Goal: Communication & Community: Participate in discussion

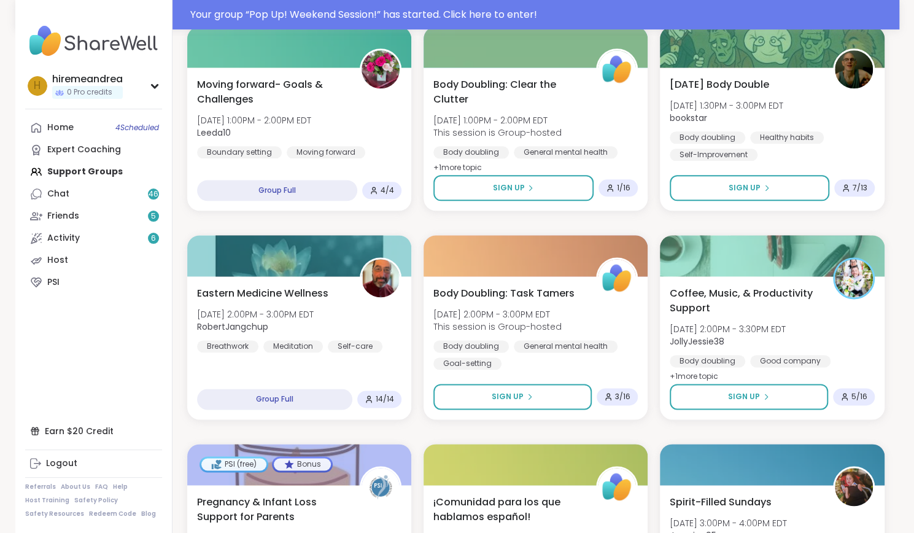
scroll to position [783, 0]
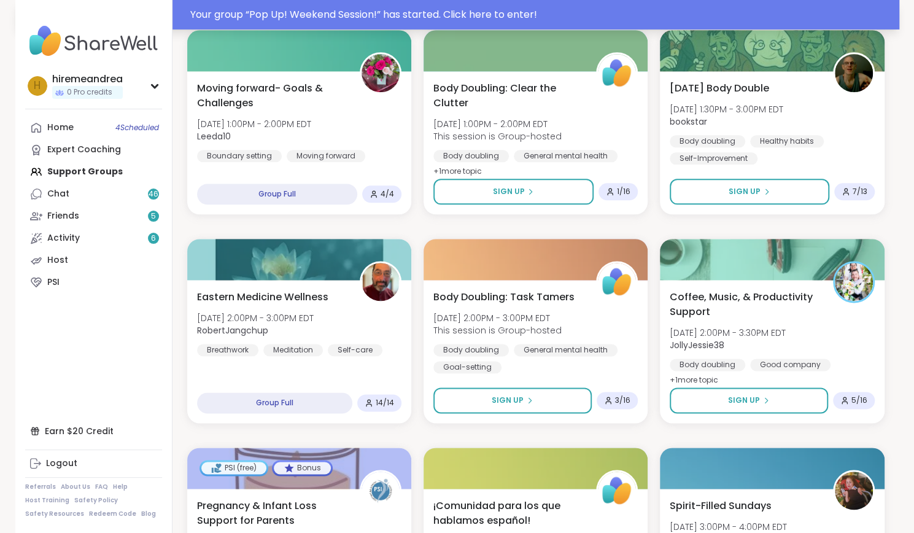
click at [469, 10] on div "Your group “ Pop Up! Weekend Session! ” has started. Click here to enter!" at bounding box center [541, 14] width 702 height 15
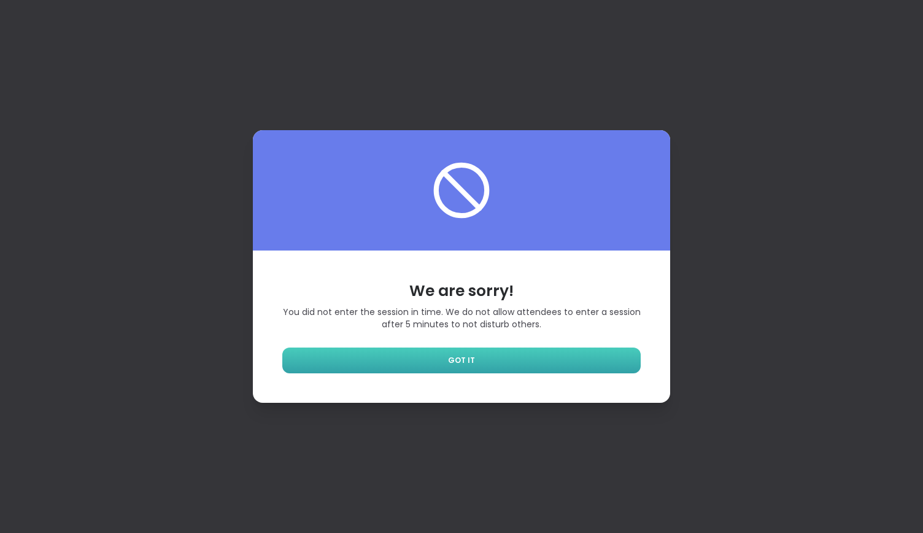
click at [541, 357] on link "GOT IT" at bounding box center [461, 361] width 359 height 26
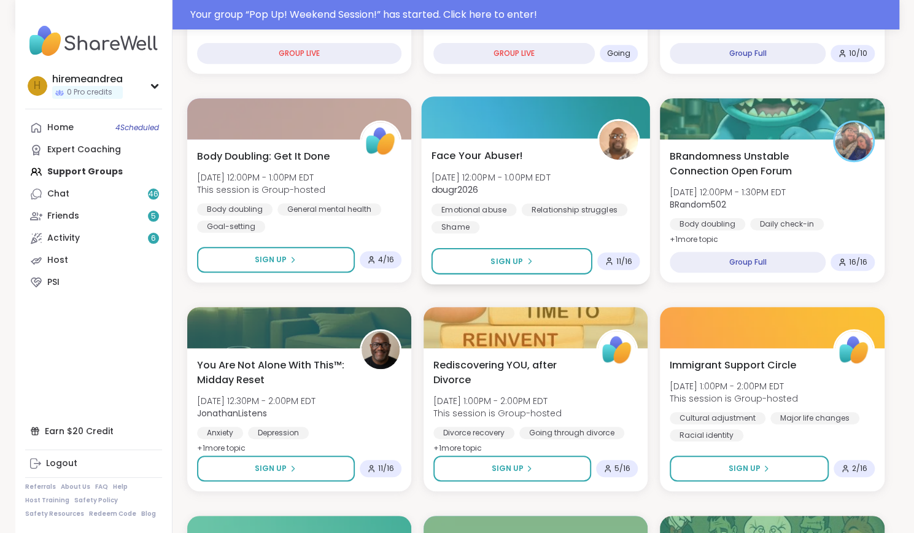
scroll to position [268, 0]
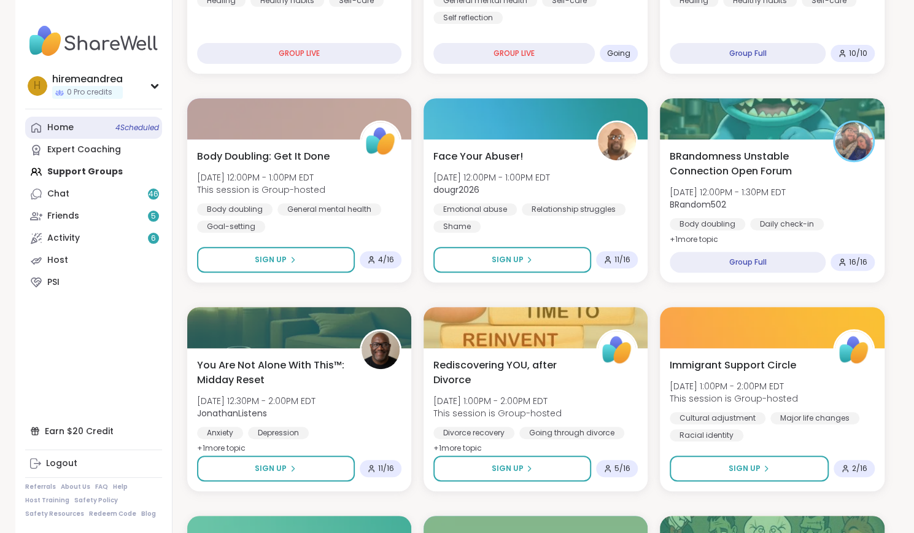
click at [68, 126] on div "Home 4 Scheduled" at bounding box center [60, 128] width 26 height 12
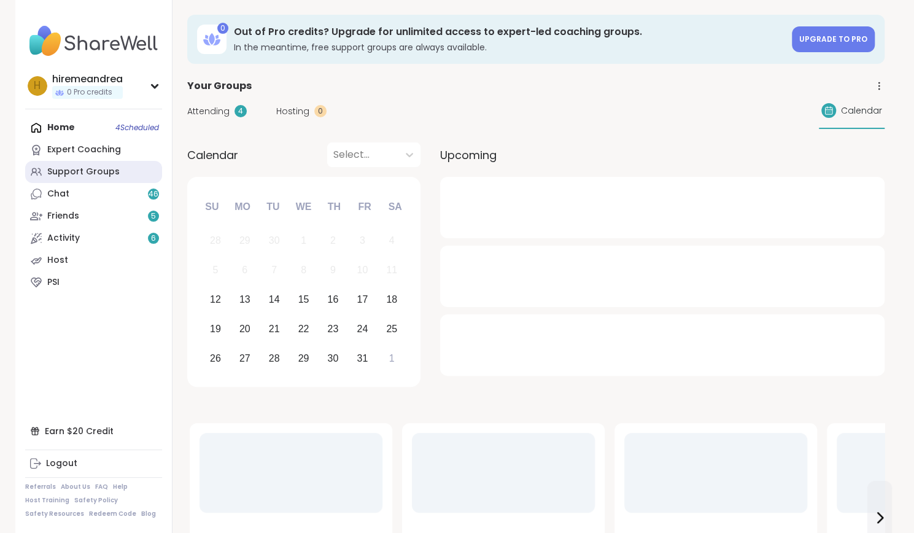
click at [70, 163] on link "Support Groups" at bounding box center [93, 172] width 137 height 22
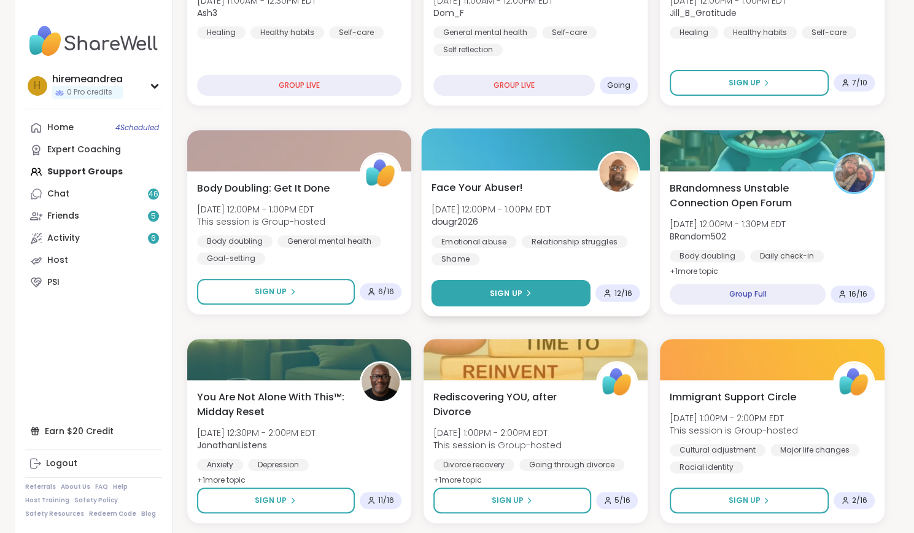
scroll to position [236, 0]
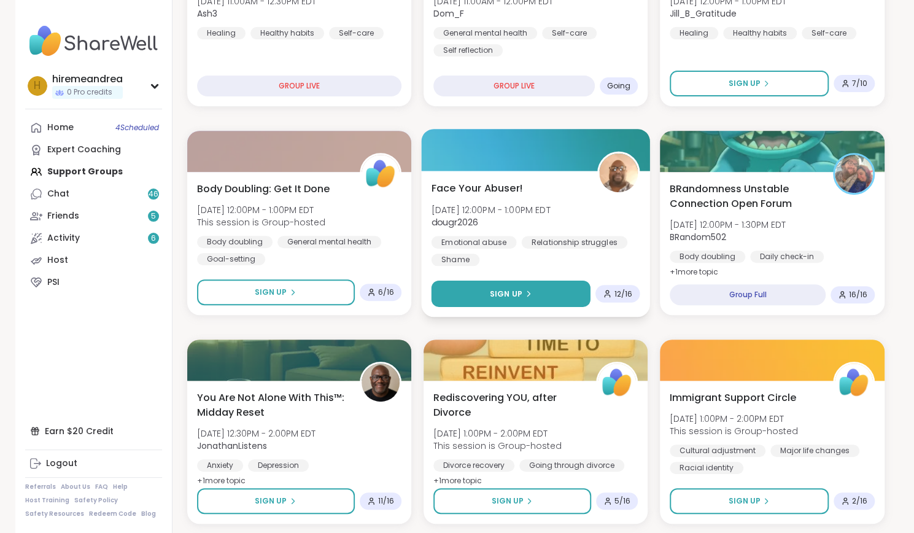
click at [496, 290] on span "Sign Up" at bounding box center [506, 293] width 33 height 11
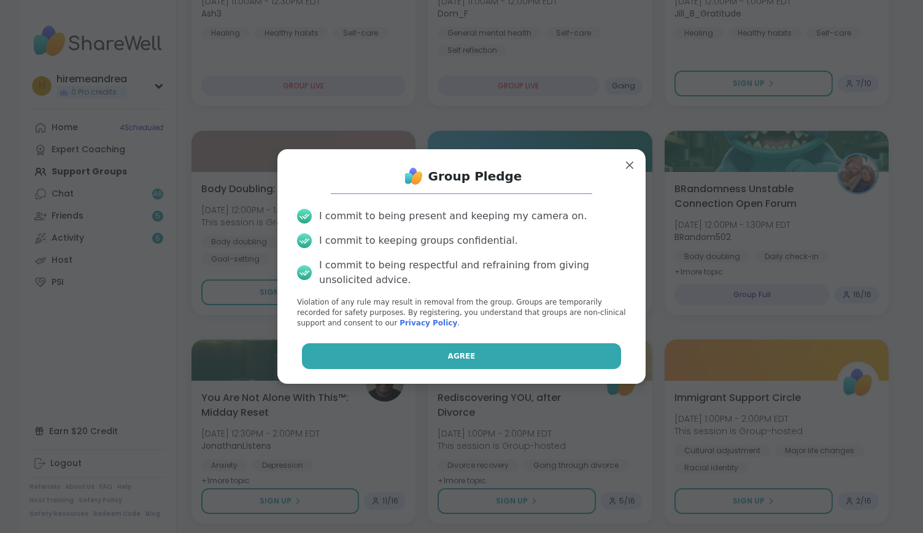
click at [481, 356] on button "Agree" at bounding box center [462, 356] width 320 height 26
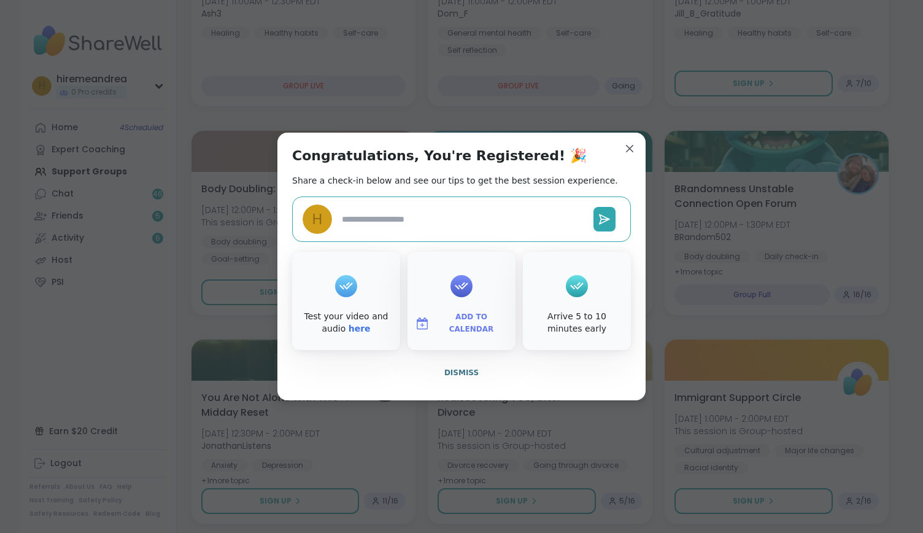
type textarea "*"
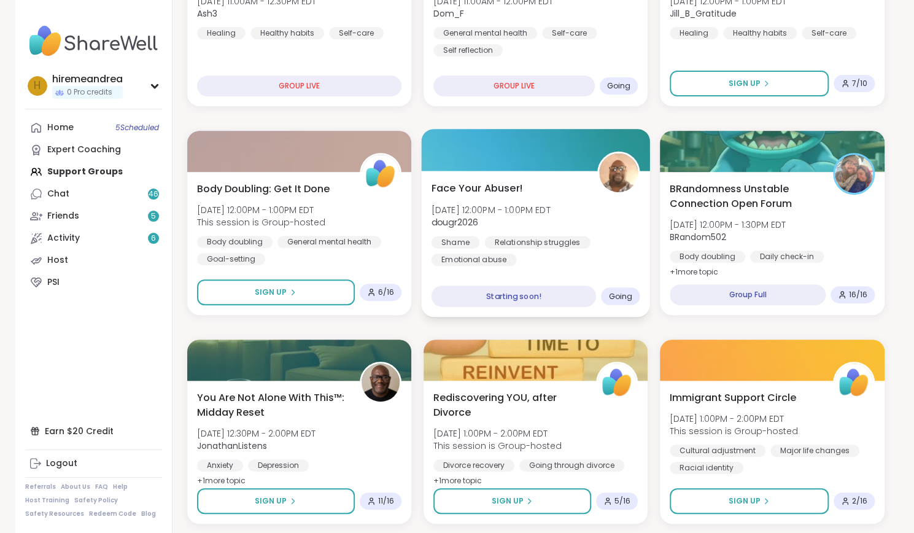
click at [555, 266] on div "Face Your Abuser! [DATE] 12:00PM - 1:00PM EDT dougr2026 Shame Relationship stru…" at bounding box center [535, 244] width 229 height 146
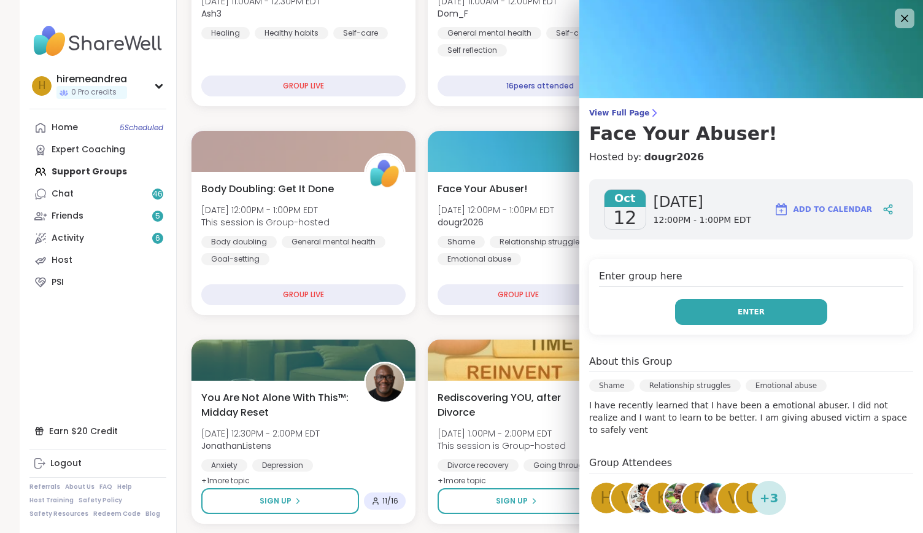
click at [700, 317] on button "Enter" at bounding box center [751, 312] width 152 height 26
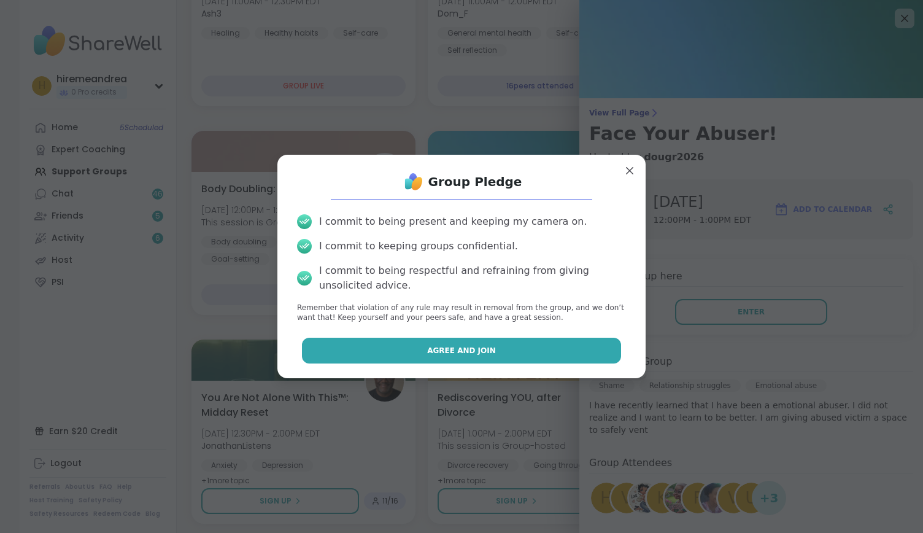
click at [471, 354] on span "Agree and Join" at bounding box center [461, 350] width 69 height 11
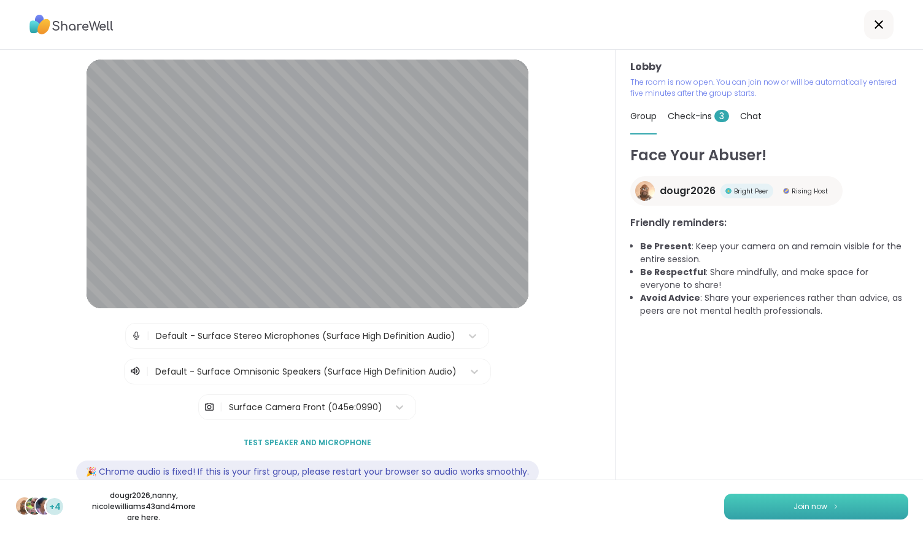
click at [765, 514] on button "Join now" at bounding box center [817, 507] width 184 height 26
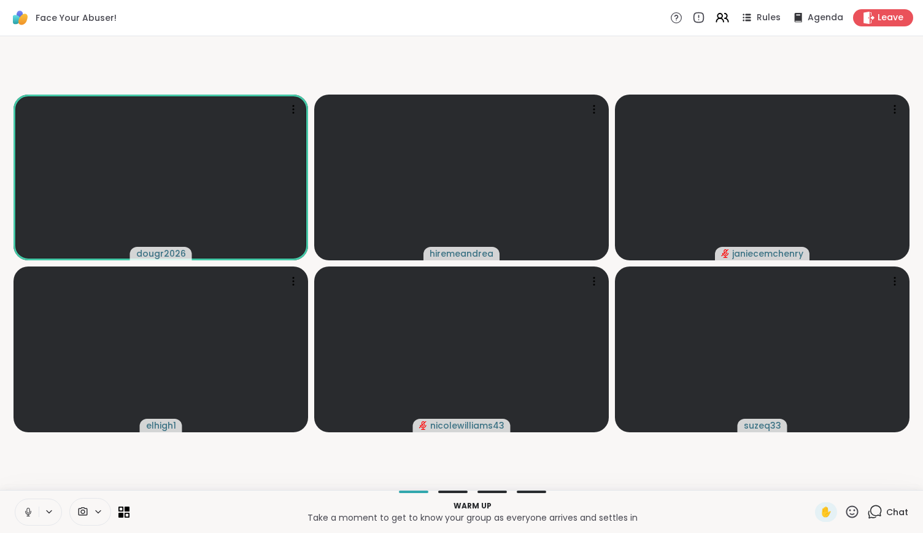
click at [31, 511] on icon at bounding box center [28, 512] width 11 height 11
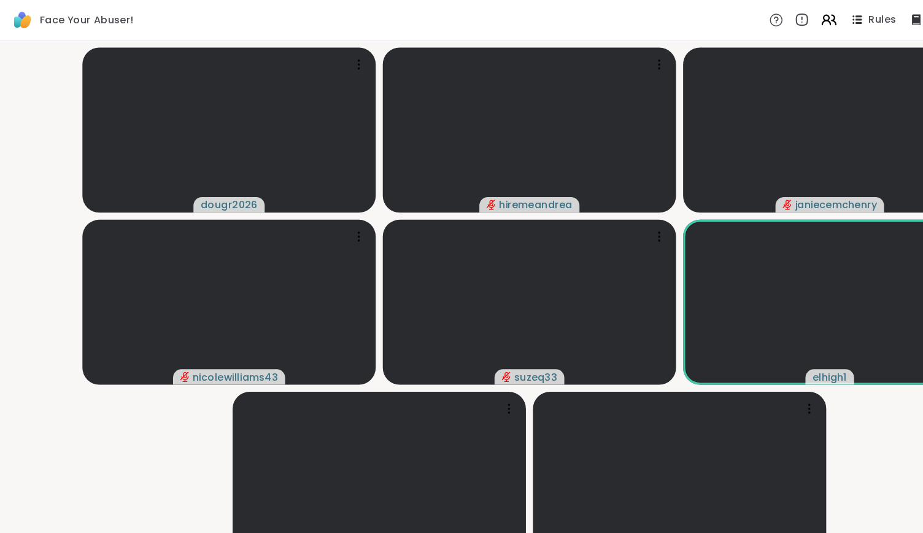
scroll to position [0, 9]
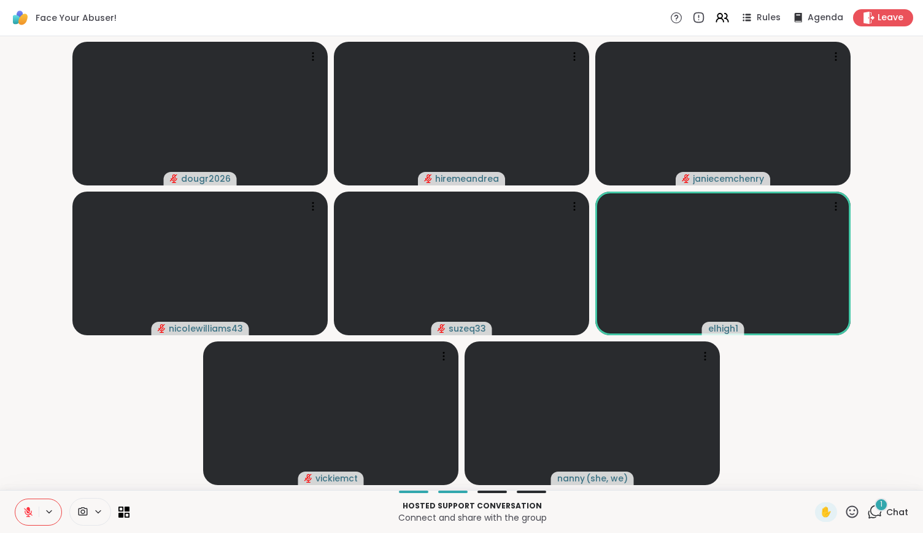
click at [23, 507] on icon at bounding box center [28, 512] width 11 height 11
click at [125, 509] on icon at bounding box center [128, 509] width 6 height 6
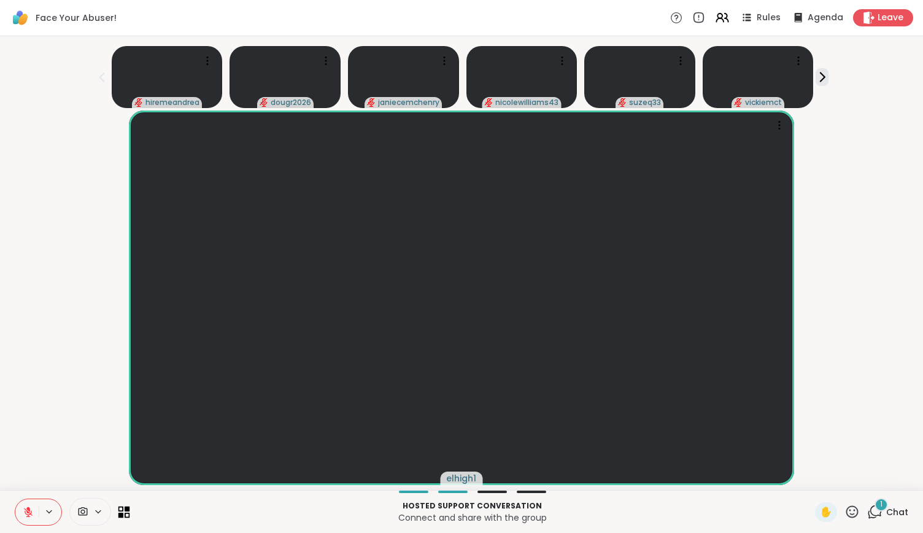
click at [125, 509] on icon at bounding box center [128, 509] width 6 height 6
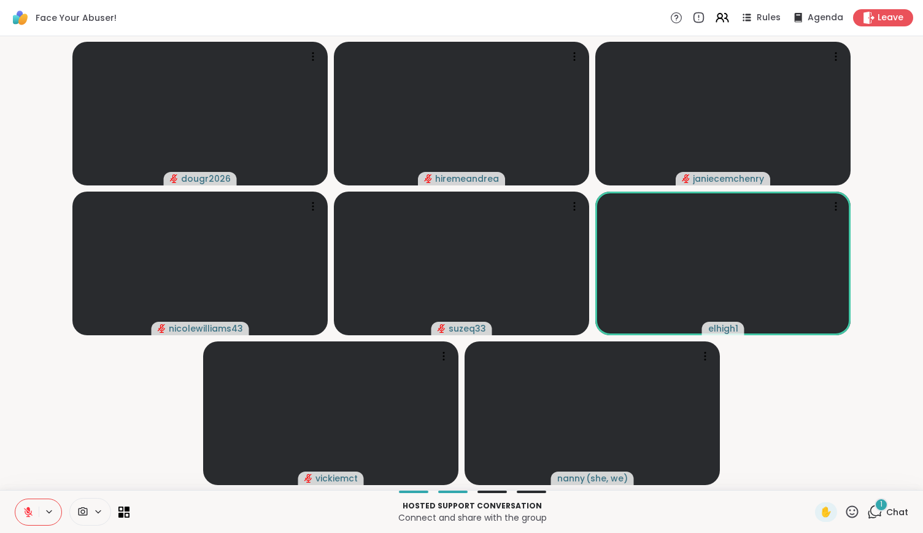
click at [847, 510] on icon at bounding box center [853, 511] width 12 height 12
click at [810, 479] on span "❤️" at bounding box center [816, 479] width 12 height 15
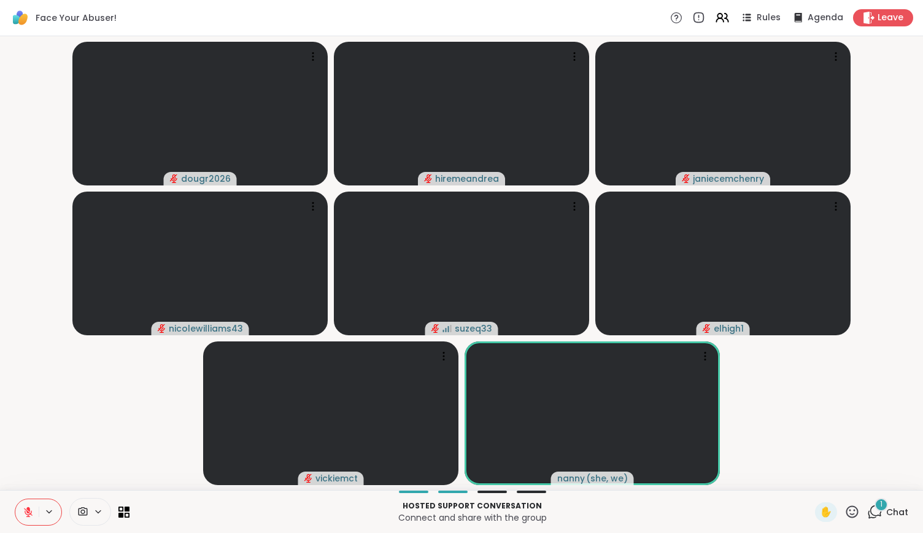
click at [845, 508] on icon at bounding box center [852, 511] width 15 height 15
click at [810, 474] on span "❤️" at bounding box center [816, 479] width 12 height 15
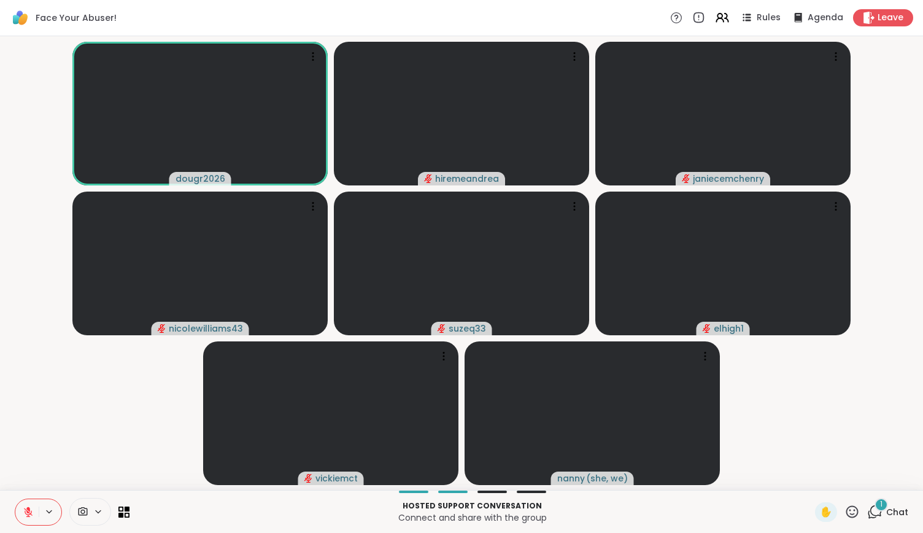
click at [845, 507] on icon at bounding box center [852, 511] width 15 height 15
click at [806, 480] on div "❤️" at bounding box center [817, 480] width 22 height 20
click at [845, 508] on icon at bounding box center [852, 511] width 15 height 15
click at [810, 473] on span "❤️" at bounding box center [816, 479] width 12 height 15
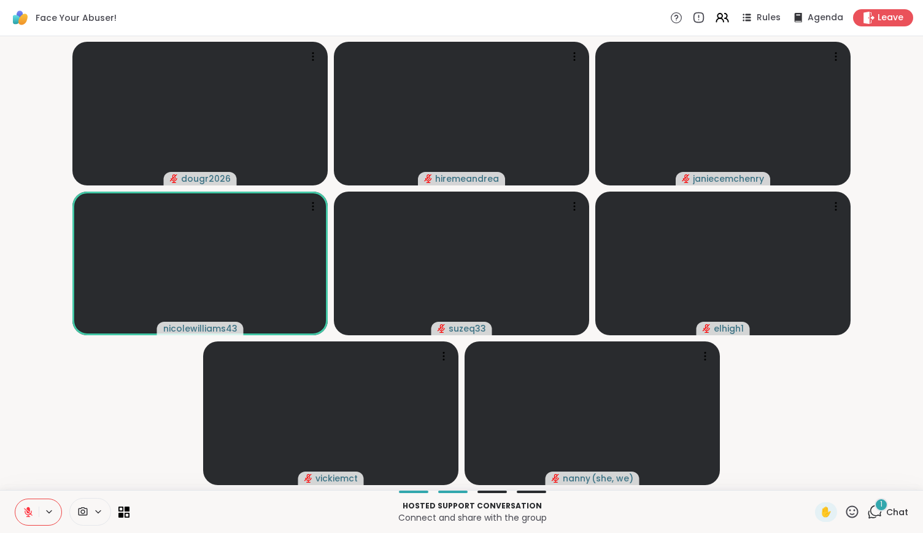
click at [847, 507] on icon at bounding box center [853, 511] width 12 height 12
click at [806, 478] on div "❤️" at bounding box center [817, 480] width 22 height 20
click at [845, 510] on icon at bounding box center [852, 511] width 15 height 15
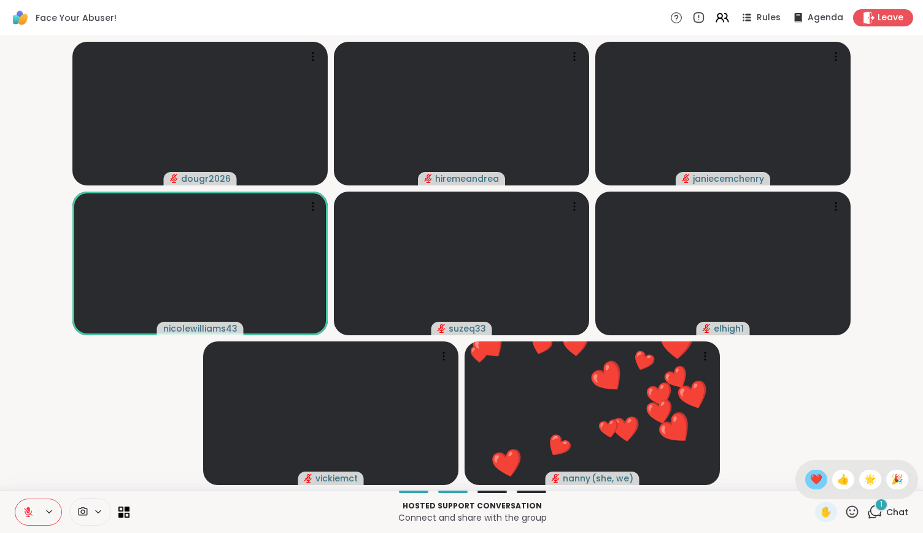
click at [810, 473] on span "❤️" at bounding box center [816, 479] width 12 height 15
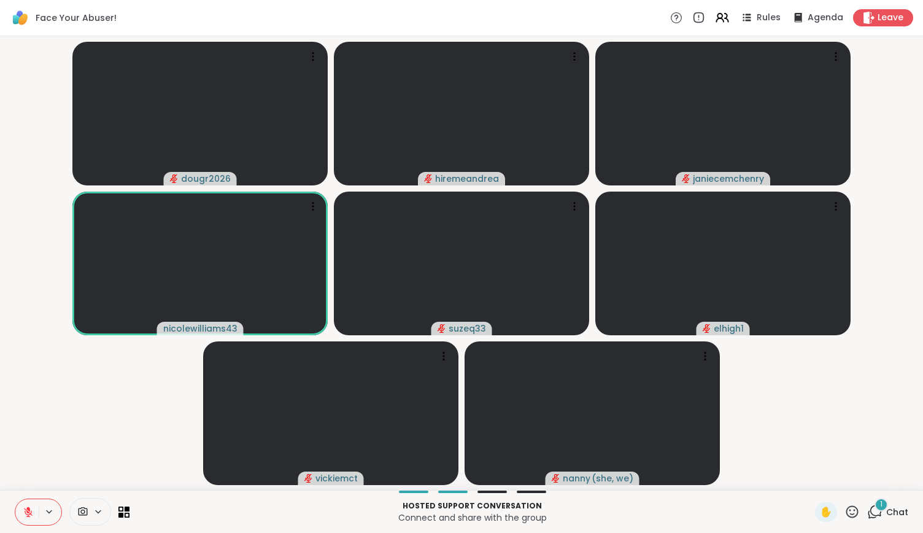
click at [845, 511] on icon at bounding box center [852, 511] width 15 height 15
click at [810, 477] on span "❤️" at bounding box center [816, 479] width 12 height 15
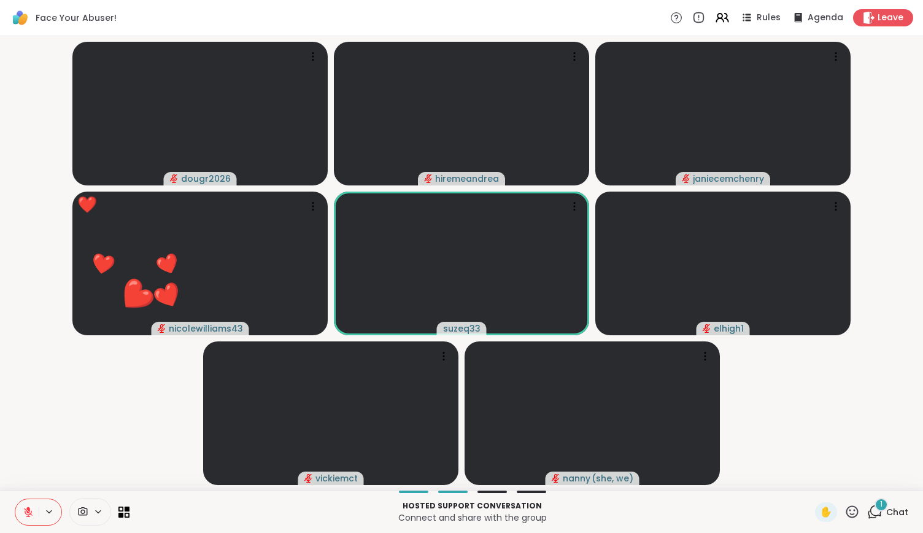
click at [845, 508] on icon at bounding box center [852, 511] width 15 height 15
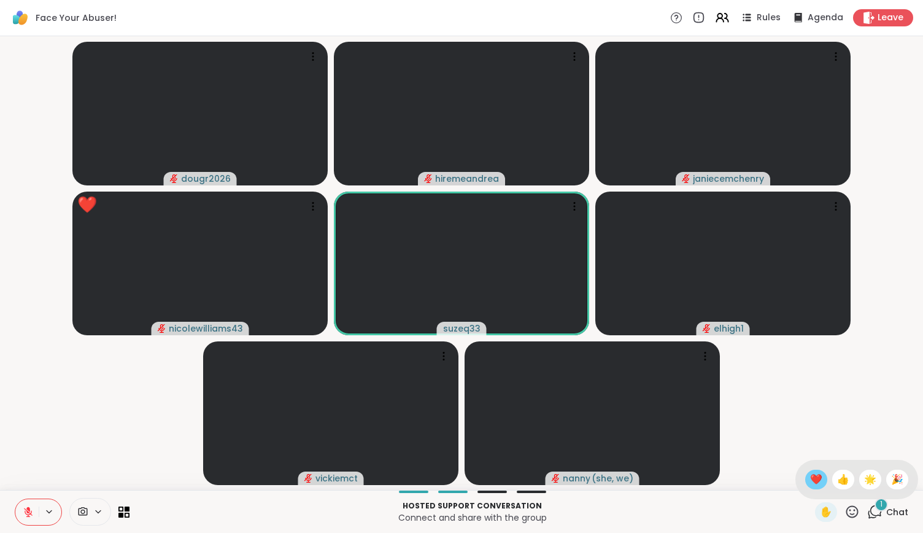
click at [810, 473] on span "❤️" at bounding box center [816, 479] width 12 height 15
click at [845, 509] on icon at bounding box center [852, 511] width 15 height 15
click at [806, 483] on div "❤️" at bounding box center [817, 480] width 22 height 20
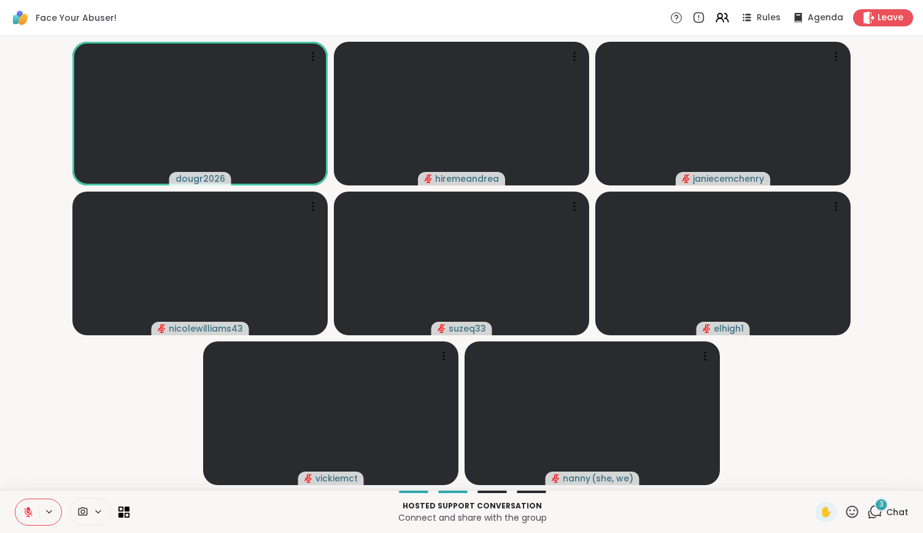
click at [847, 514] on icon at bounding box center [853, 511] width 12 height 12
click at [810, 480] on span "❤️" at bounding box center [816, 479] width 12 height 15
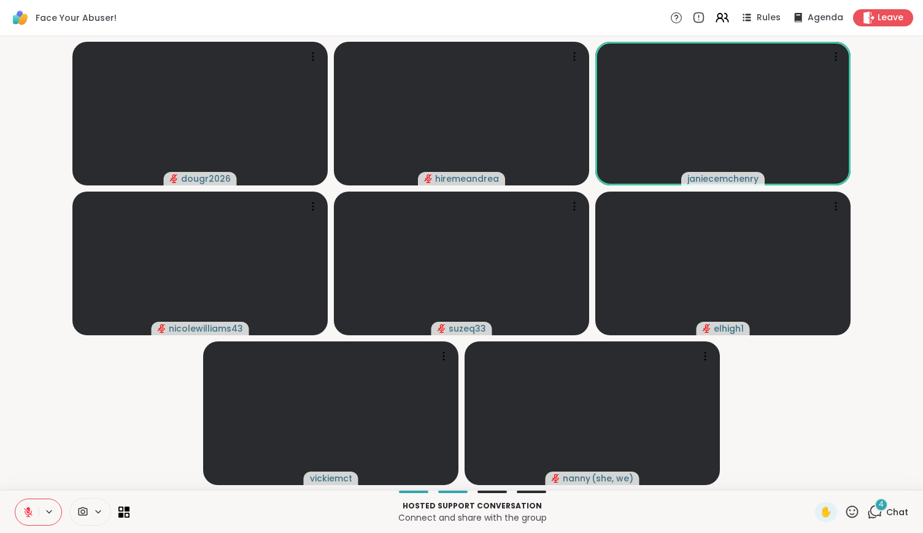
click at [845, 510] on icon at bounding box center [852, 511] width 15 height 15
click at [810, 483] on span "❤️" at bounding box center [816, 479] width 12 height 15
click at [845, 510] on icon at bounding box center [852, 511] width 15 height 15
click at [810, 479] on span "❤️" at bounding box center [816, 479] width 12 height 15
click at [847, 511] on icon at bounding box center [853, 511] width 12 height 12
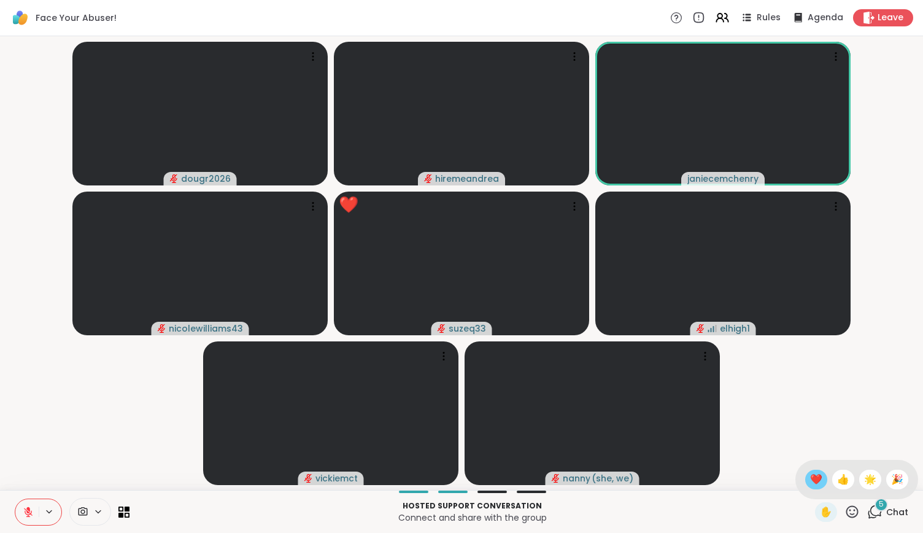
click at [810, 480] on span "❤️" at bounding box center [816, 479] width 12 height 15
click at [847, 510] on icon at bounding box center [853, 511] width 12 height 12
click at [810, 480] on span "❤️" at bounding box center [816, 479] width 12 height 15
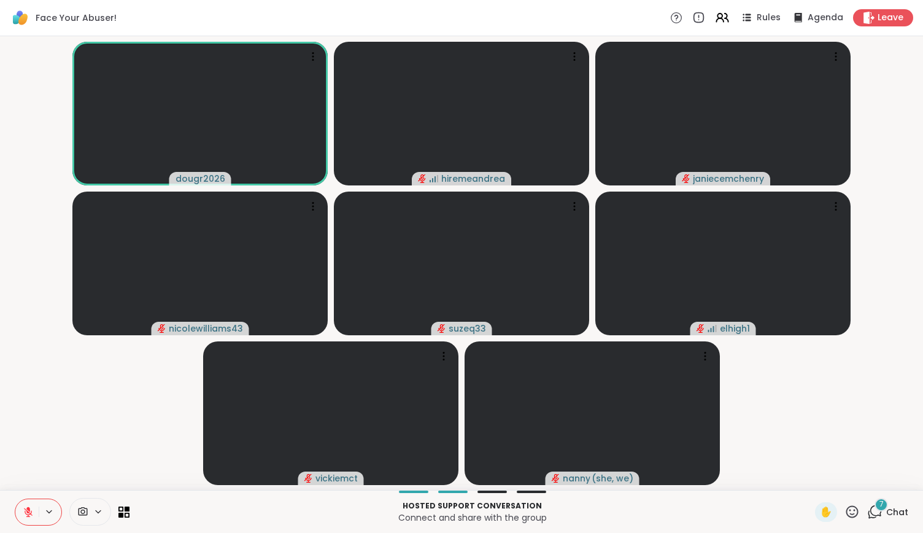
click at [868, 509] on icon at bounding box center [875, 511] width 15 height 15
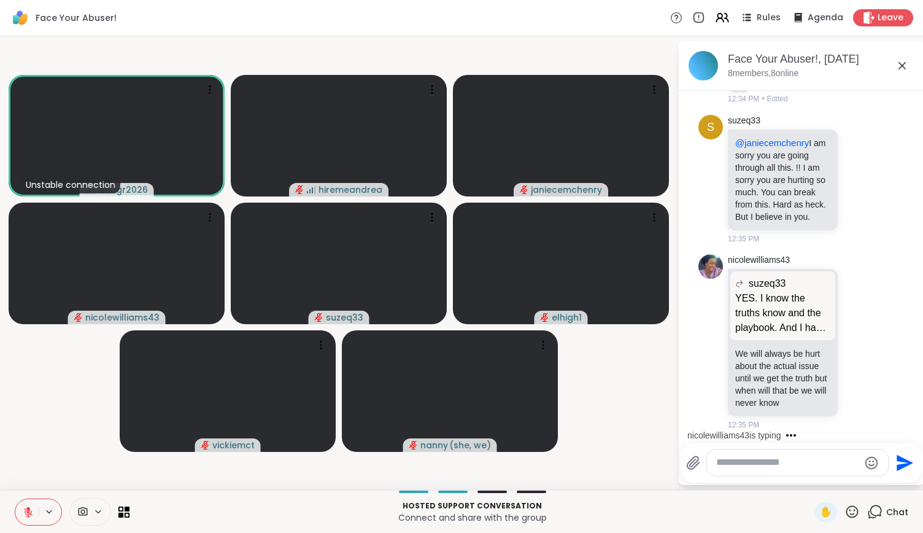
scroll to position [1762, 0]
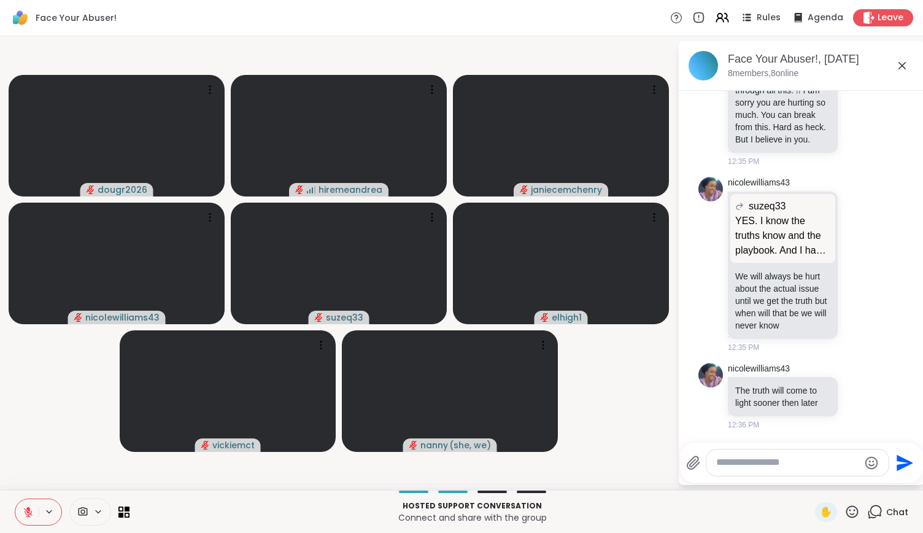
click at [23, 510] on icon at bounding box center [28, 512] width 11 height 11
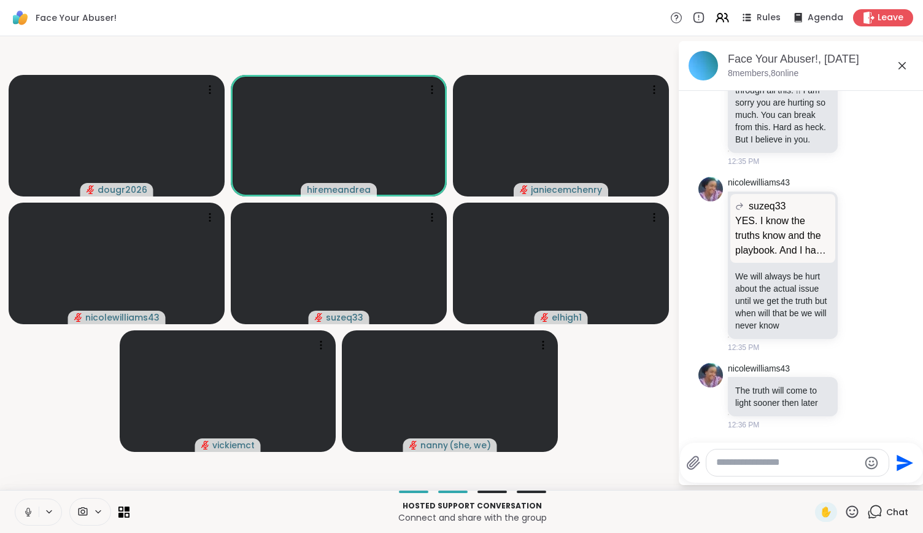
click at [23, 510] on icon at bounding box center [28, 512] width 11 height 11
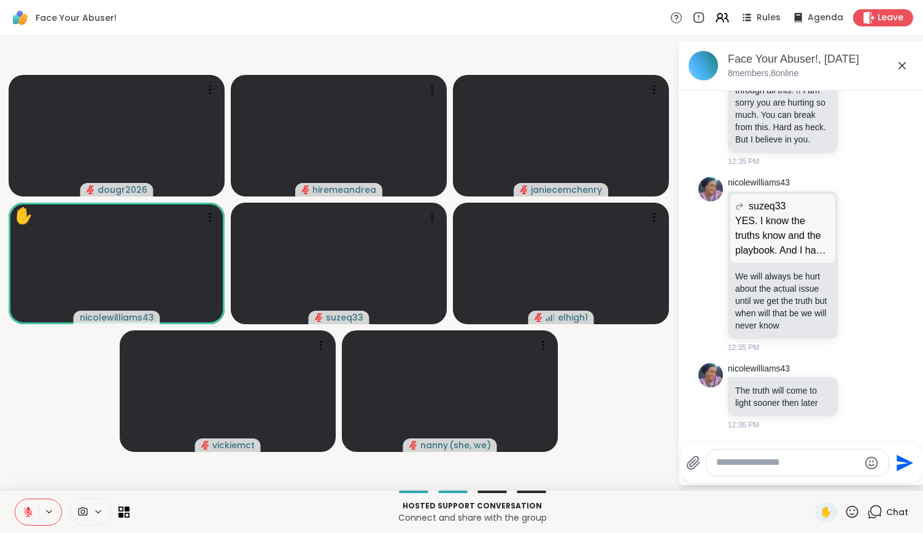
click at [845, 512] on icon at bounding box center [852, 511] width 15 height 15
click at [810, 483] on span "❤️" at bounding box center [816, 479] width 12 height 15
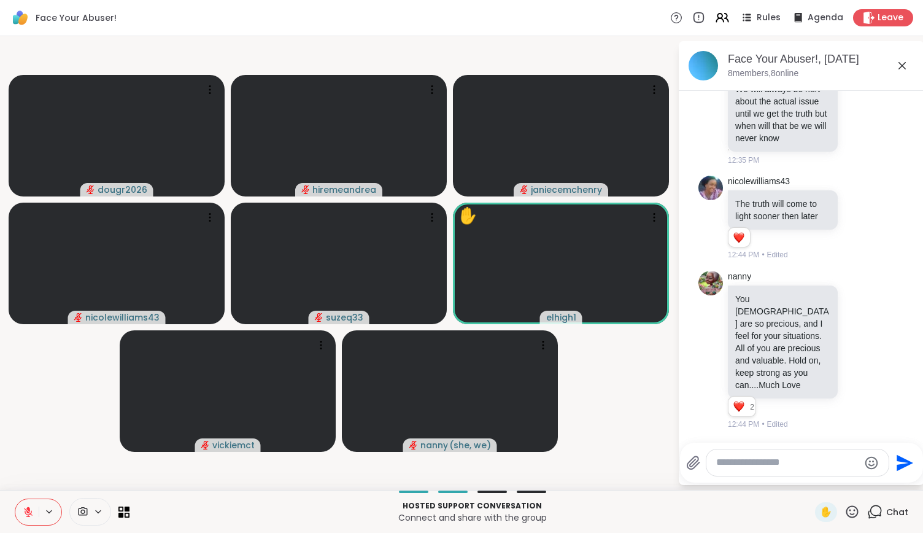
scroll to position [1966, 0]
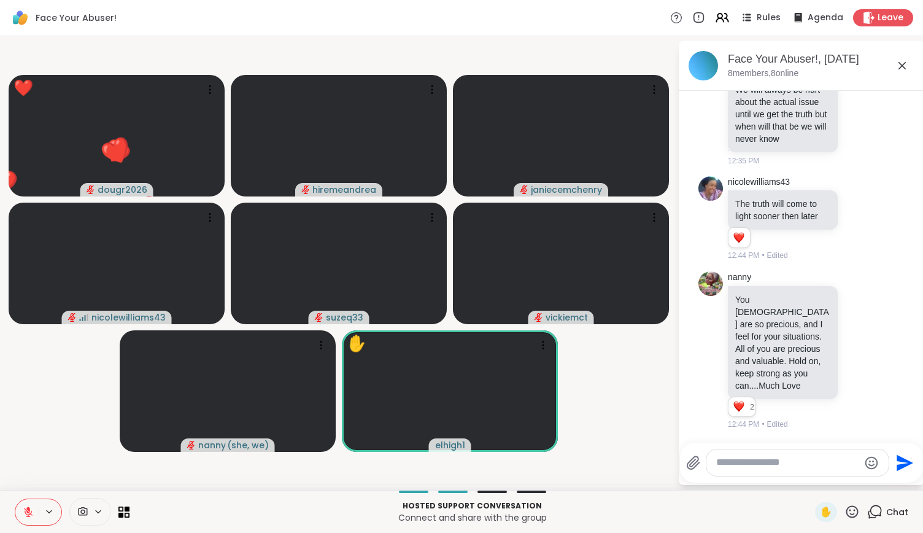
click at [845, 509] on icon at bounding box center [852, 511] width 15 height 15
click at [810, 475] on span "❤️" at bounding box center [816, 479] width 12 height 15
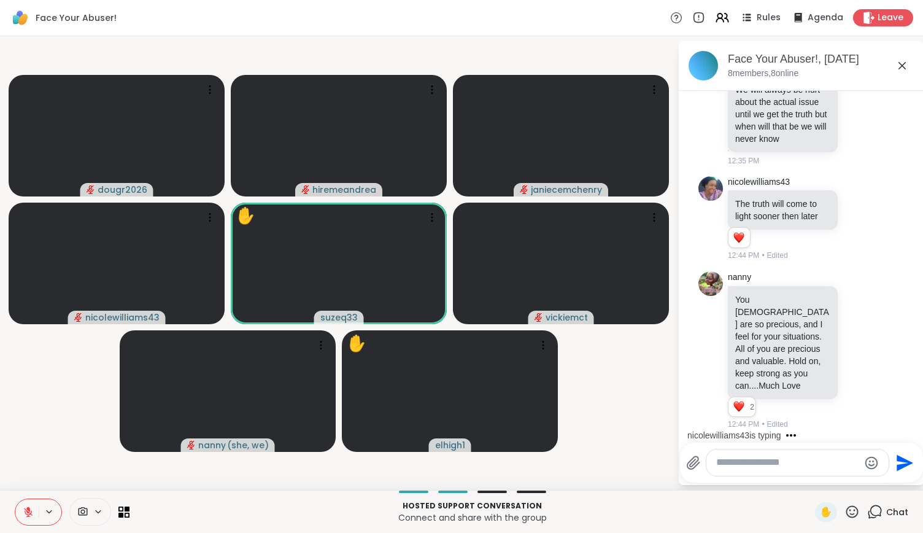
scroll to position [2061, 0]
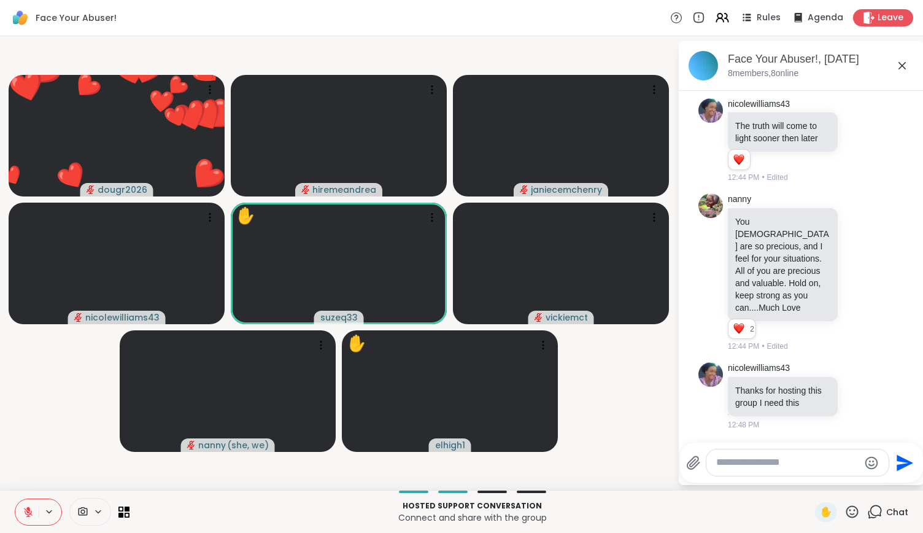
click at [847, 510] on icon at bounding box center [853, 511] width 12 height 12
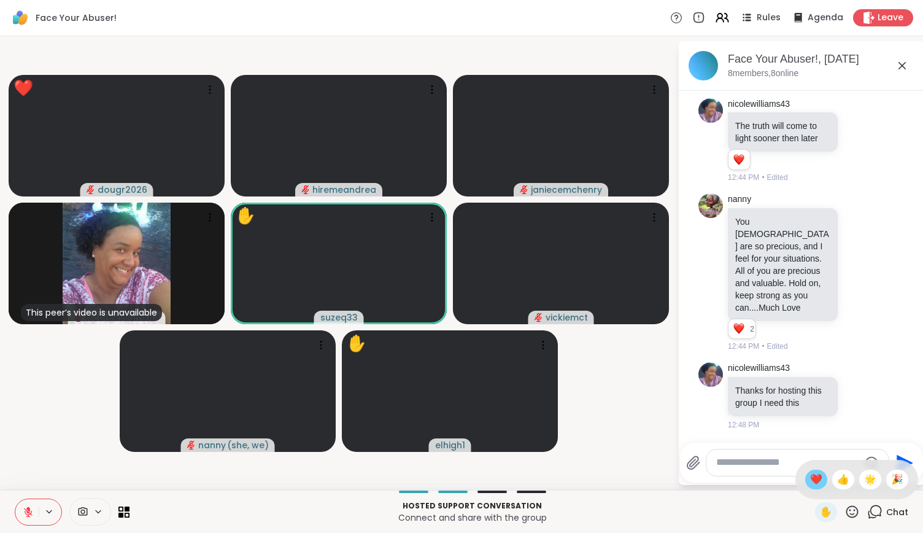
click at [810, 475] on span "❤️" at bounding box center [816, 479] width 12 height 15
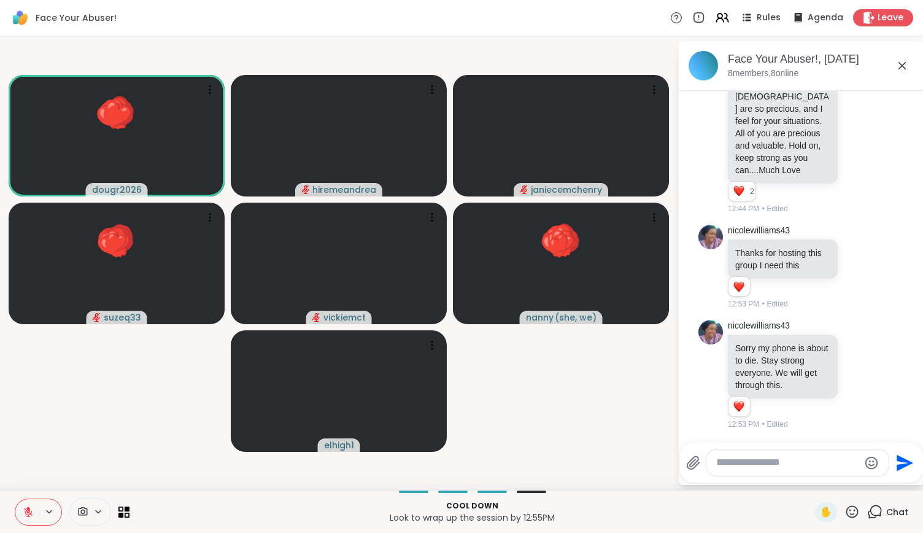
scroll to position [2180, 0]
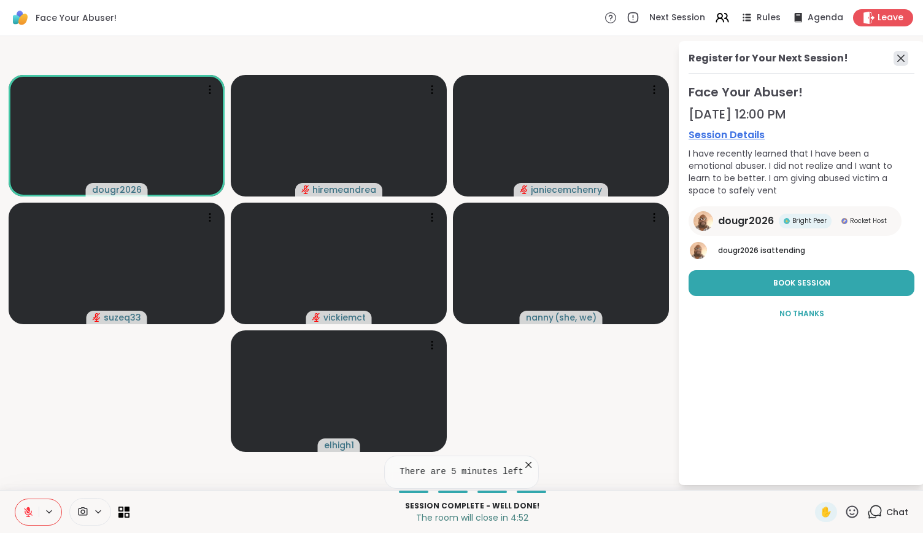
click at [894, 58] on icon at bounding box center [901, 58] width 15 height 15
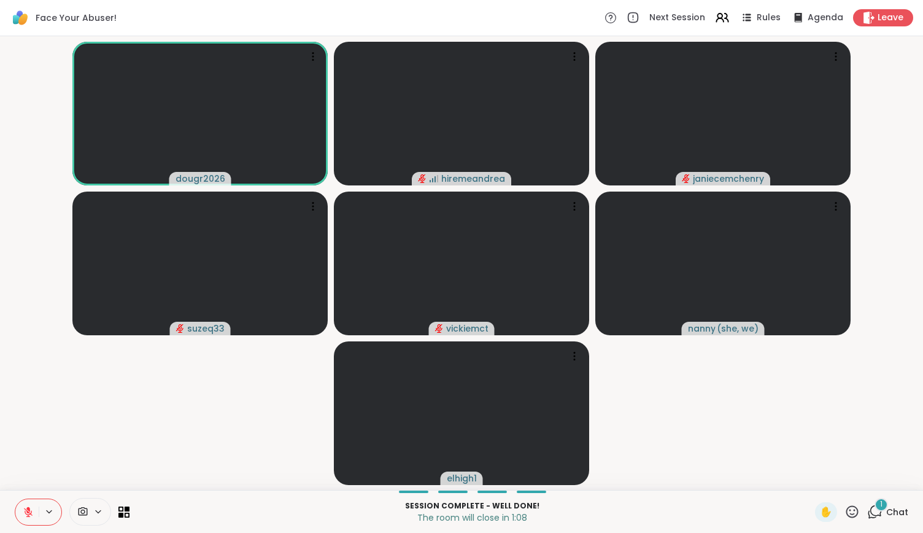
click at [845, 513] on icon at bounding box center [852, 511] width 15 height 15
click at [810, 484] on span "❤️" at bounding box center [816, 479] width 12 height 15
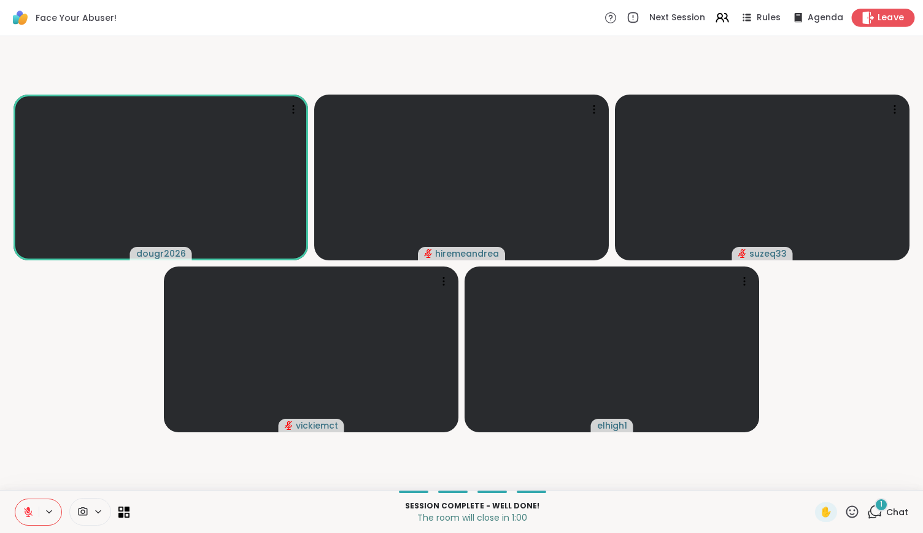
click at [878, 20] on span "Leave" at bounding box center [891, 18] width 27 height 13
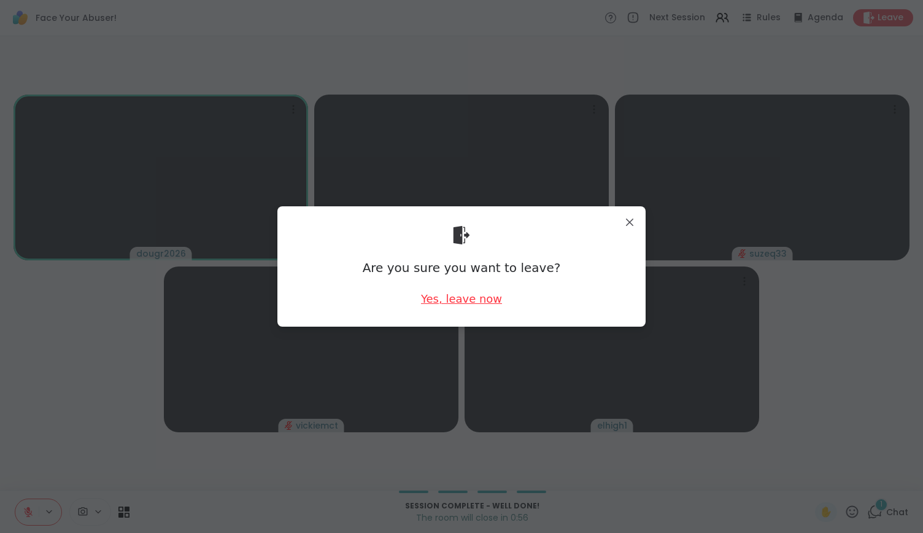
click at [467, 296] on div "Yes, leave now" at bounding box center [461, 298] width 81 height 15
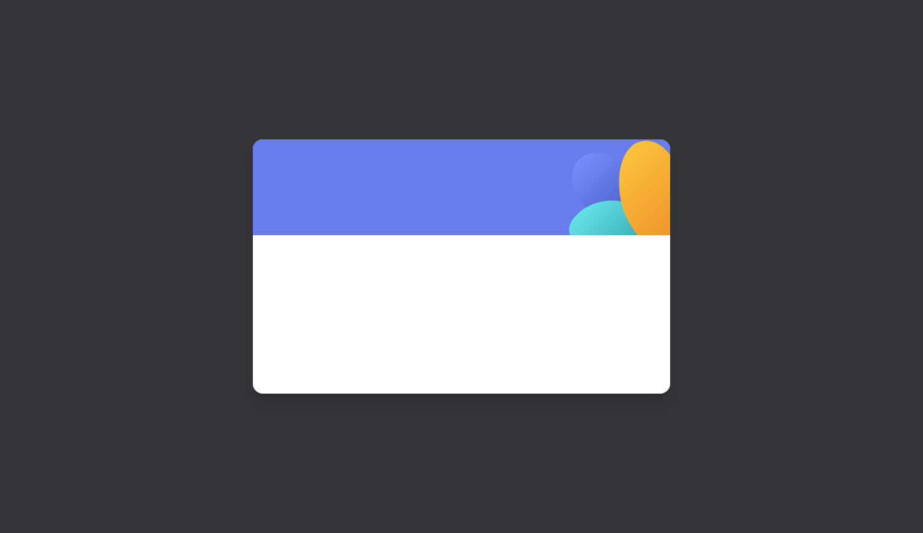
scroll to position [0, 0]
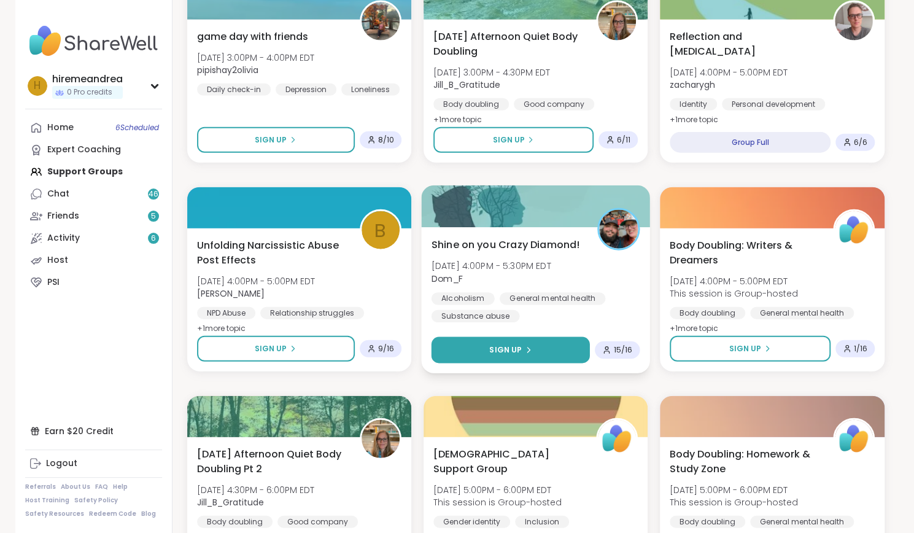
scroll to position [1641, 0]
click at [530, 354] on div "Sign Up" at bounding box center [510, 349] width 42 height 11
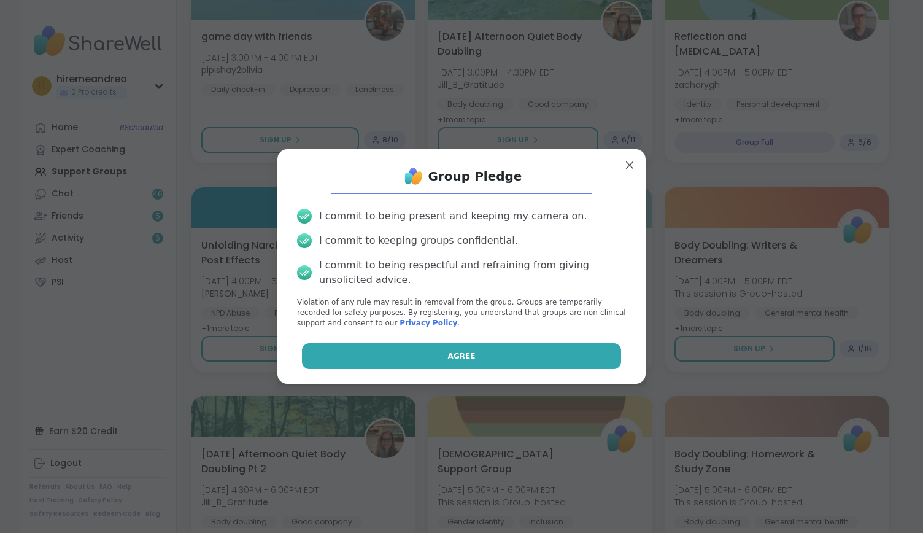
click at [526, 354] on button "Agree" at bounding box center [462, 356] width 320 height 26
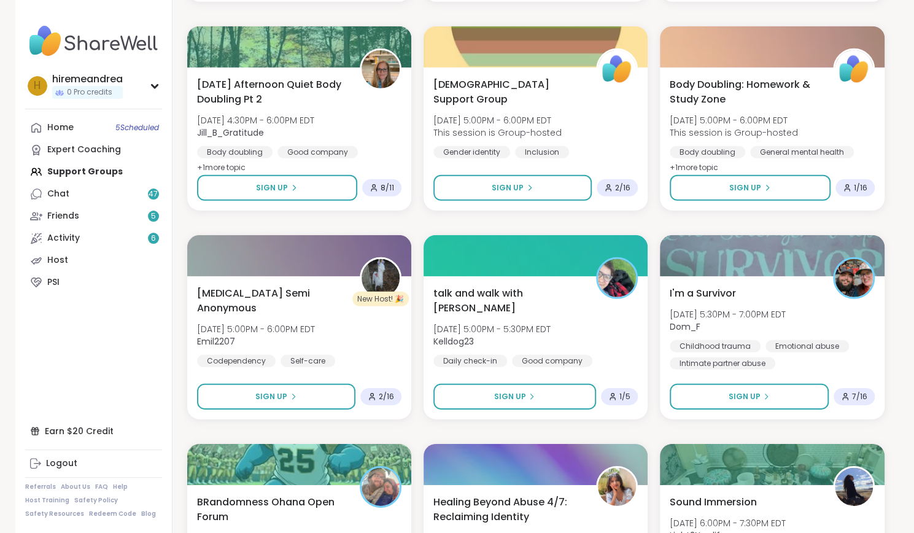
scroll to position [2155, 0]
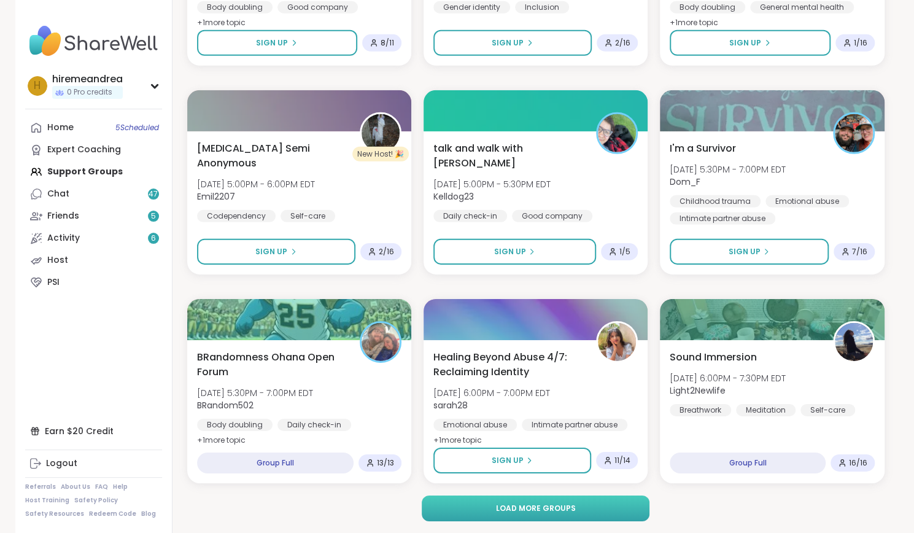
click at [578, 514] on button "Load more groups" at bounding box center [536, 509] width 228 height 26
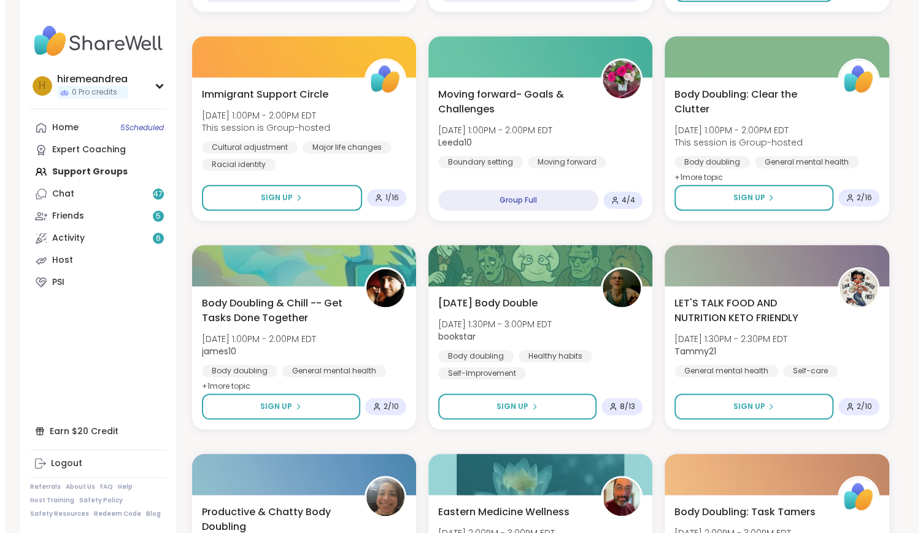
scroll to position [538, 0]
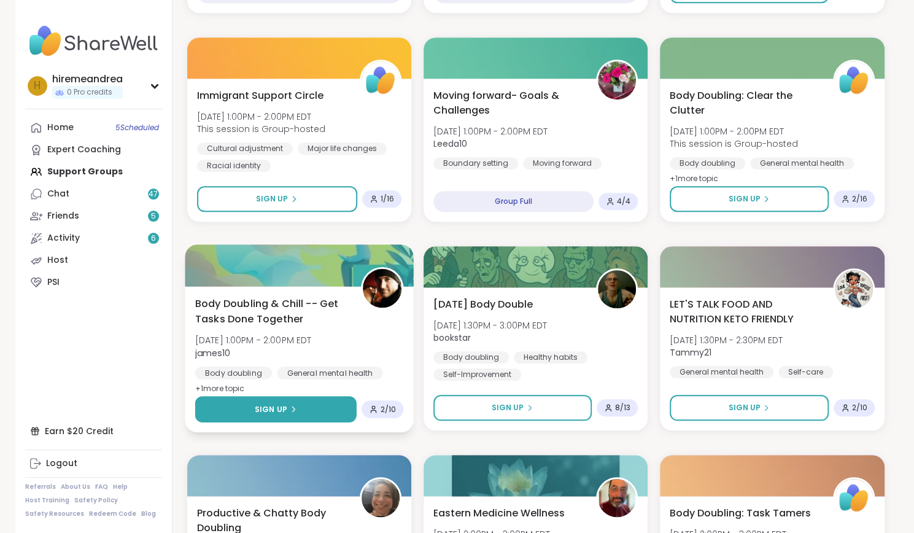
click at [286, 408] on span "Sign Up" at bounding box center [270, 408] width 33 height 11
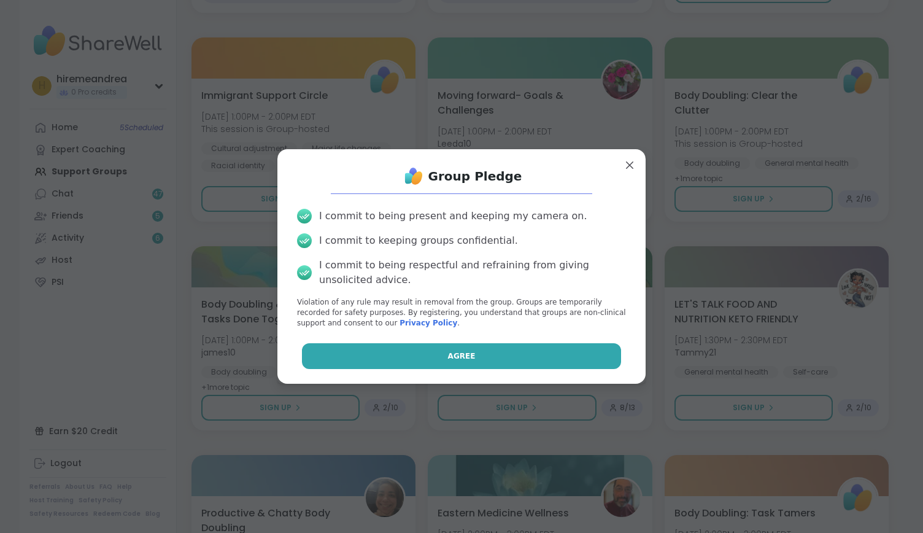
click at [411, 357] on button "Agree" at bounding box center [462, 356] width 320 height 26
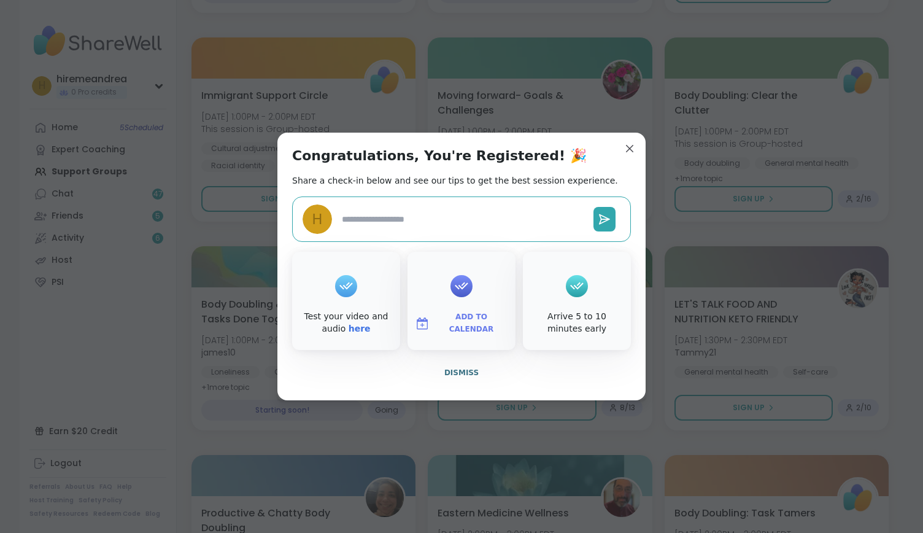
type textarea "*"
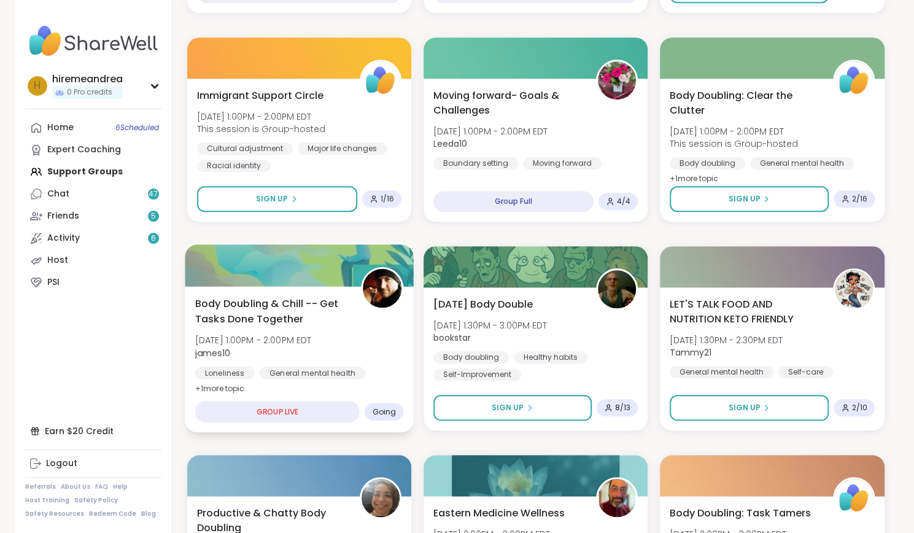
click at [356, 348] on div "Body Doubling & Chill -- Get Tasks Done Together Sun, Oct 12 | 1:00PM - 2:00PM …" at bounding box center [299, 346] width 209 height 100
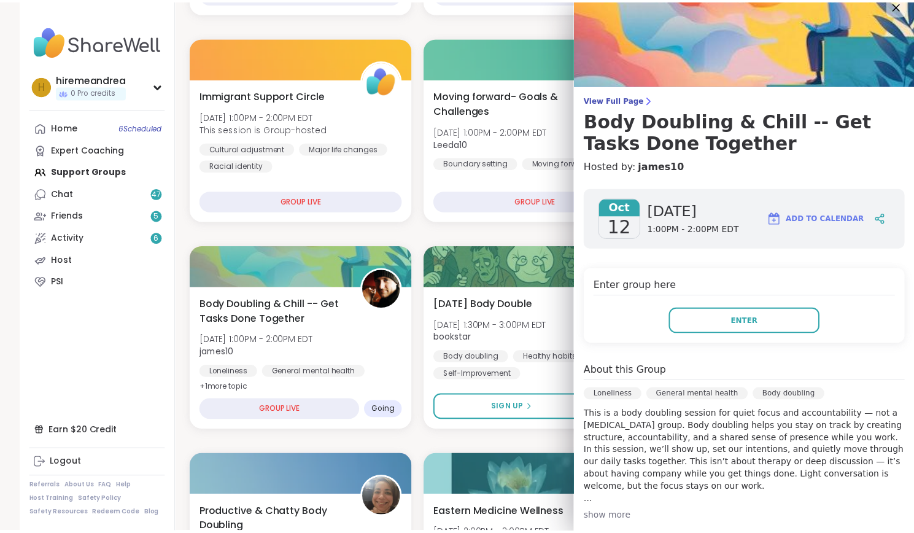
scroll to position [0, 0]
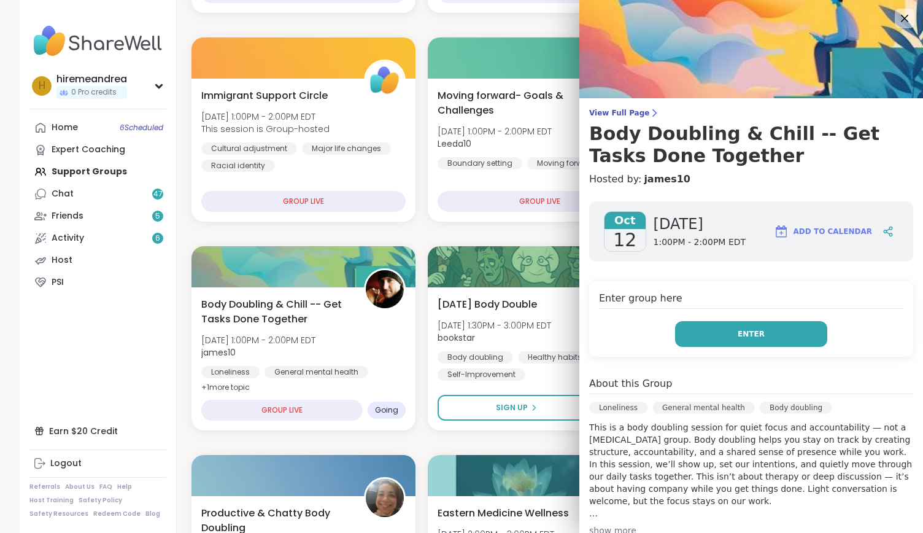
click at [752, 331] on button "Enter" at bounding box center [751, 334] width 152 height 26
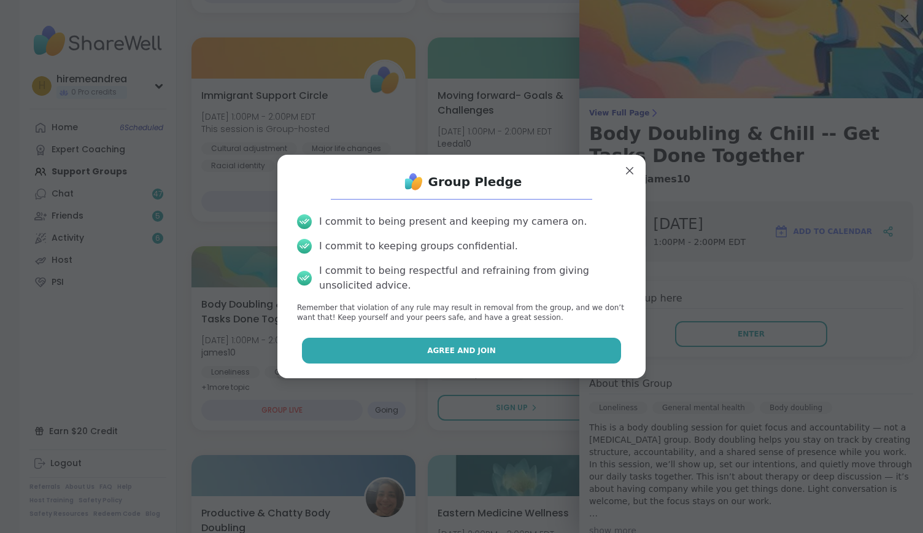
click at [534, 359] on button "Agree and Join" at bounding box center [462, 351] width 320 height 26
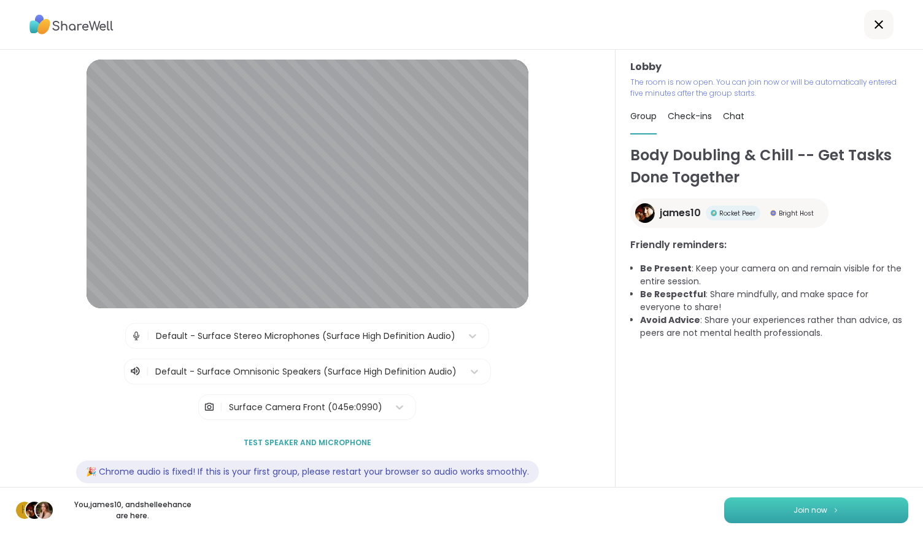
click at [794, 507] on span "Join now" at bounding box center [811, 510] width 34 height 11
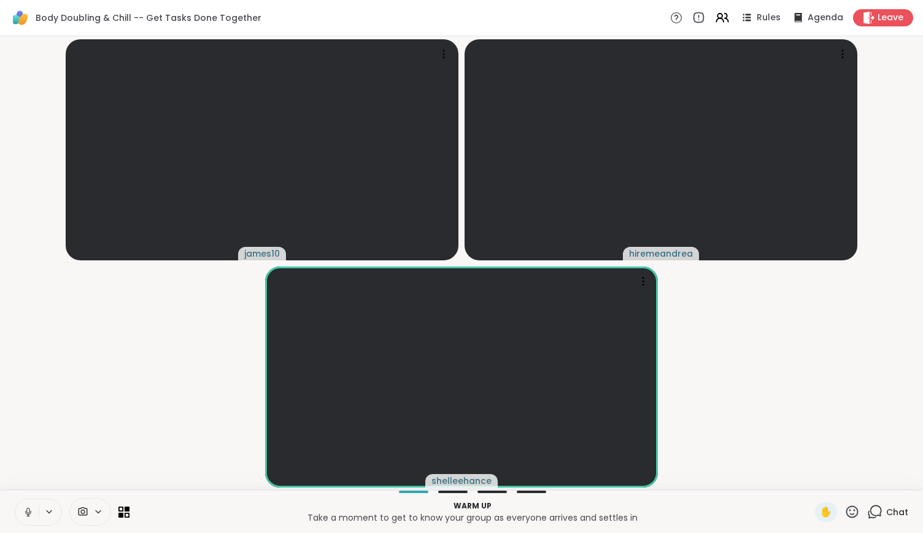
click at [28, 510] on icon at bounding box center [28, 512] width 11 height 11
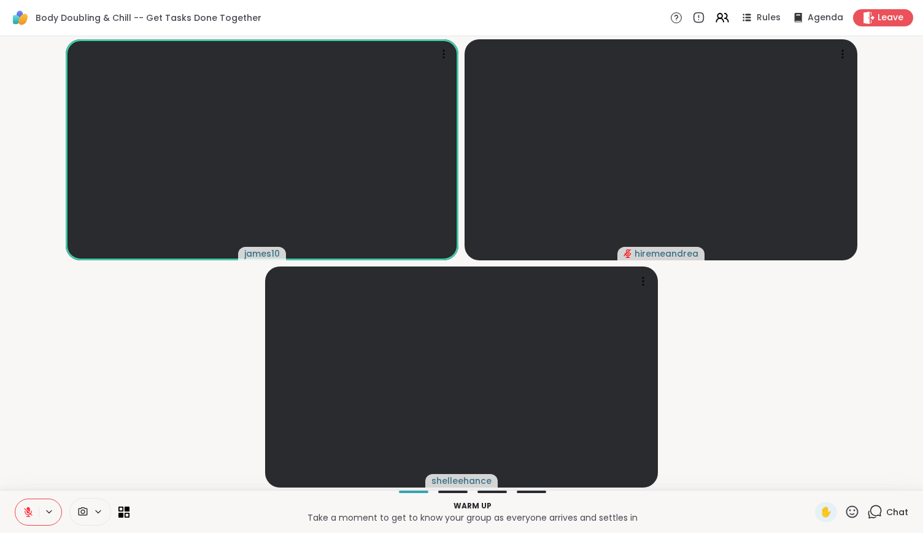
click at [32, 507] on icon at bounding box center [28, 512] width 11 height 11
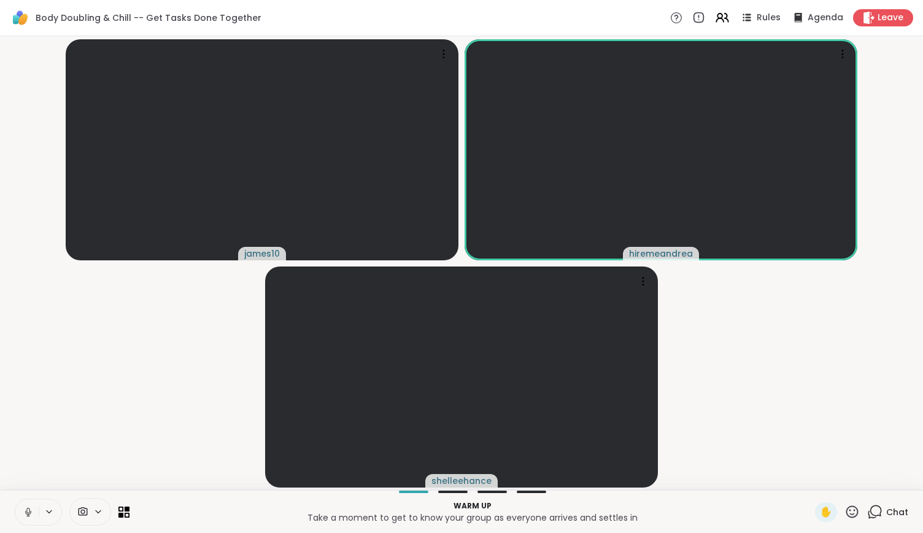
click at [31, 507] on icon at bounding box center [28, 512] width 11 height 11
